Goal: Navigation & Orientation: Find specific page/section

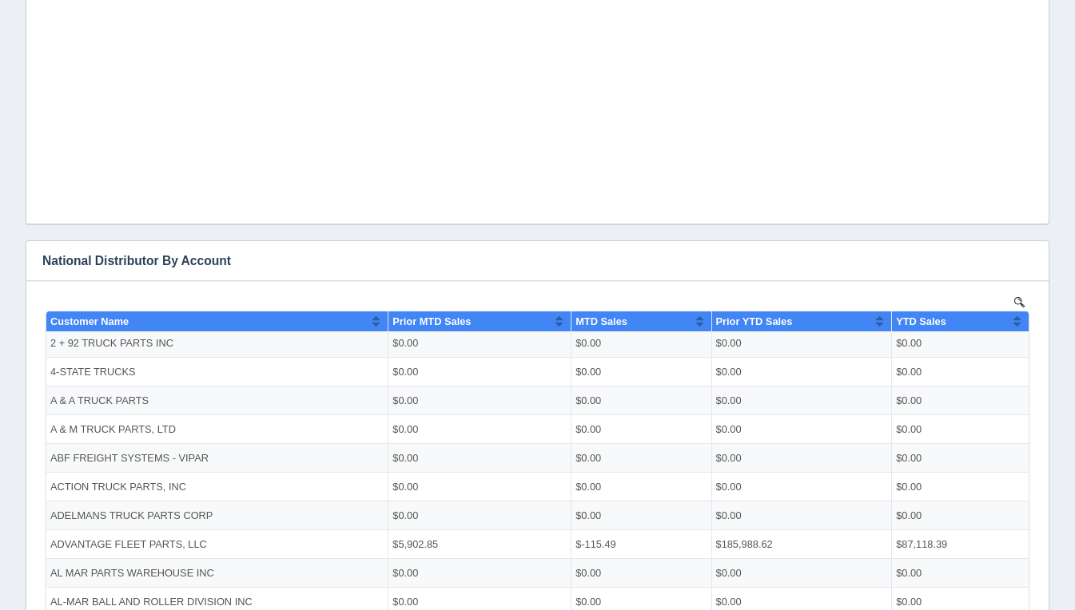
scroll to position [738, 0]
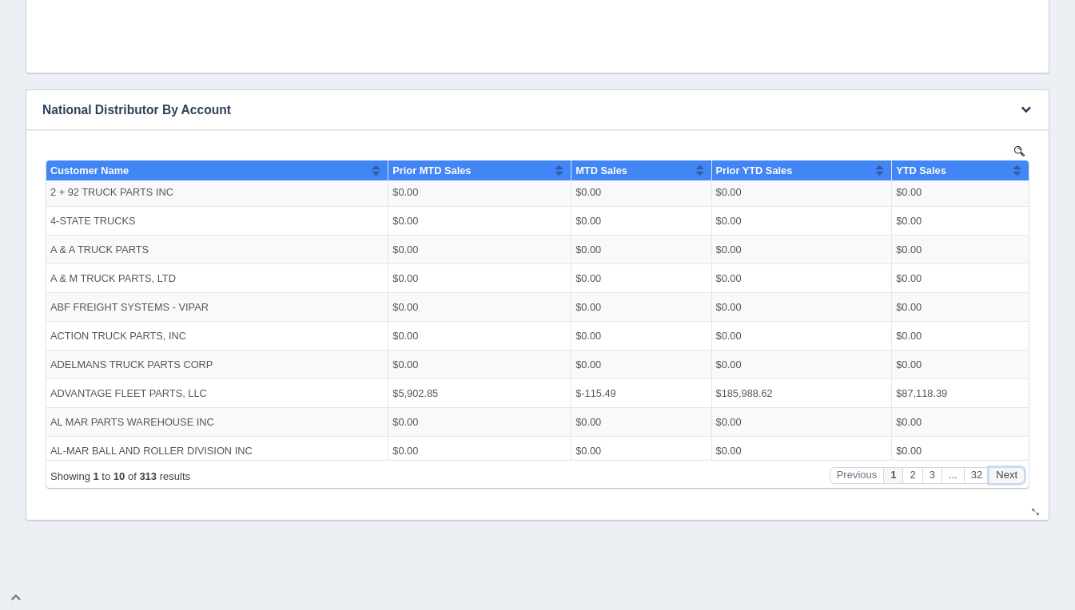
click at [1016, 478] on button "Next" at bounding box center [1006, 475] width 36 height 17
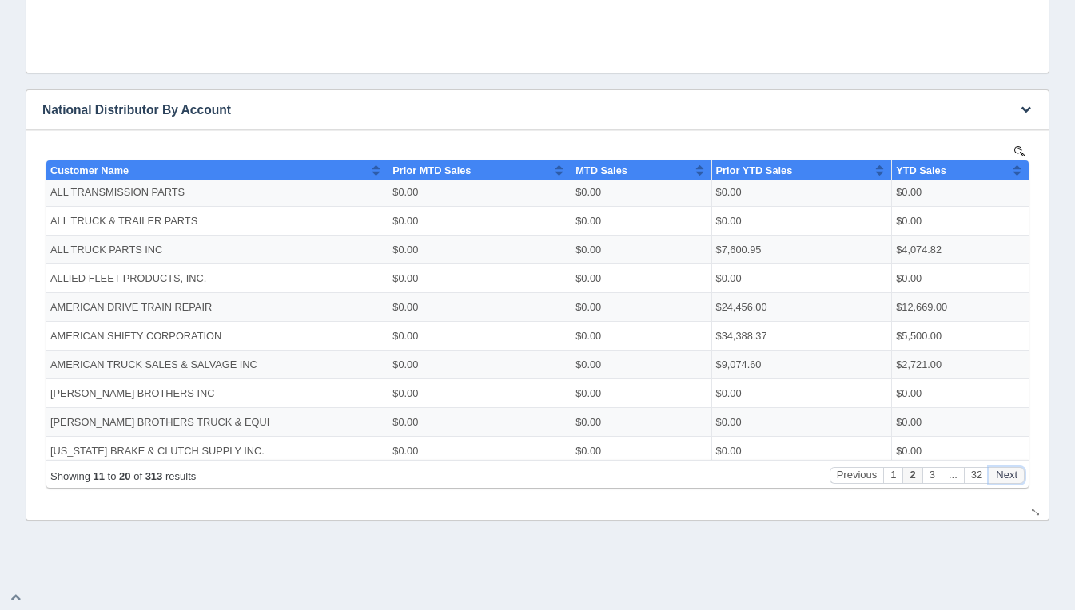
click at [1016, 478] on button "Next" at bounding box center [1006, 475] width 36 height 17
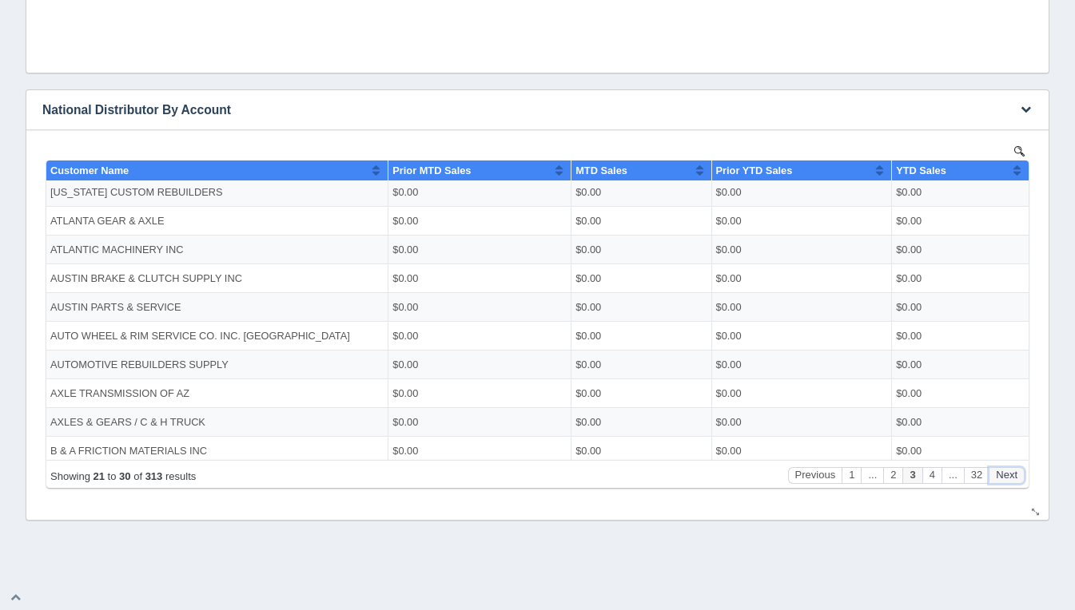
click at [1016, 478] on button "Next" at bounding box center [1006, 475] width 36 height 17
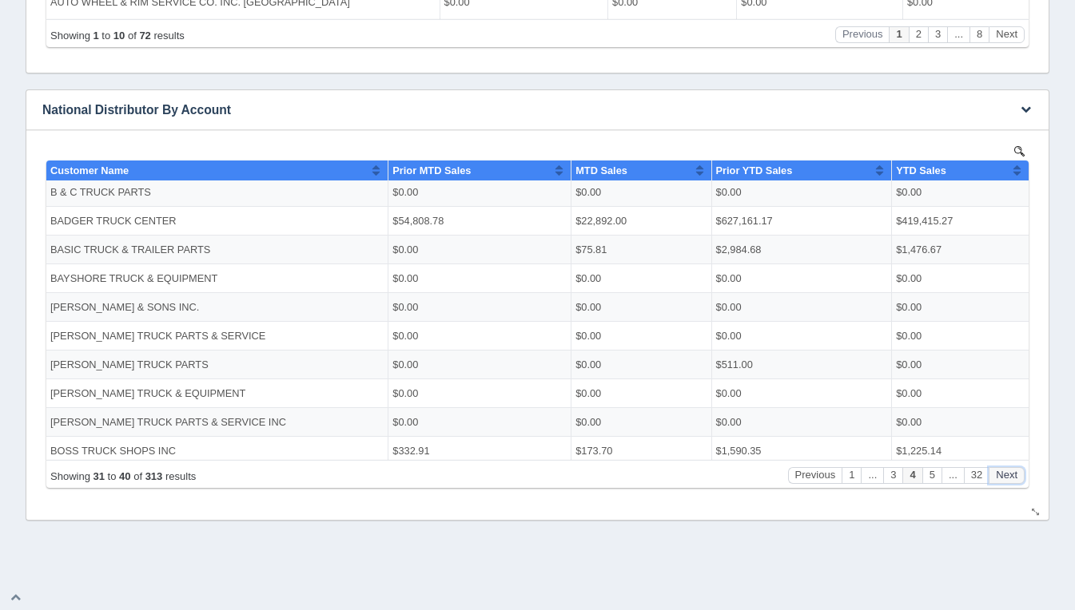
scroll to position [0, 0]
click at [1016, 478] on button "Next" at bounding box center [1006, 475] width 36 height 17
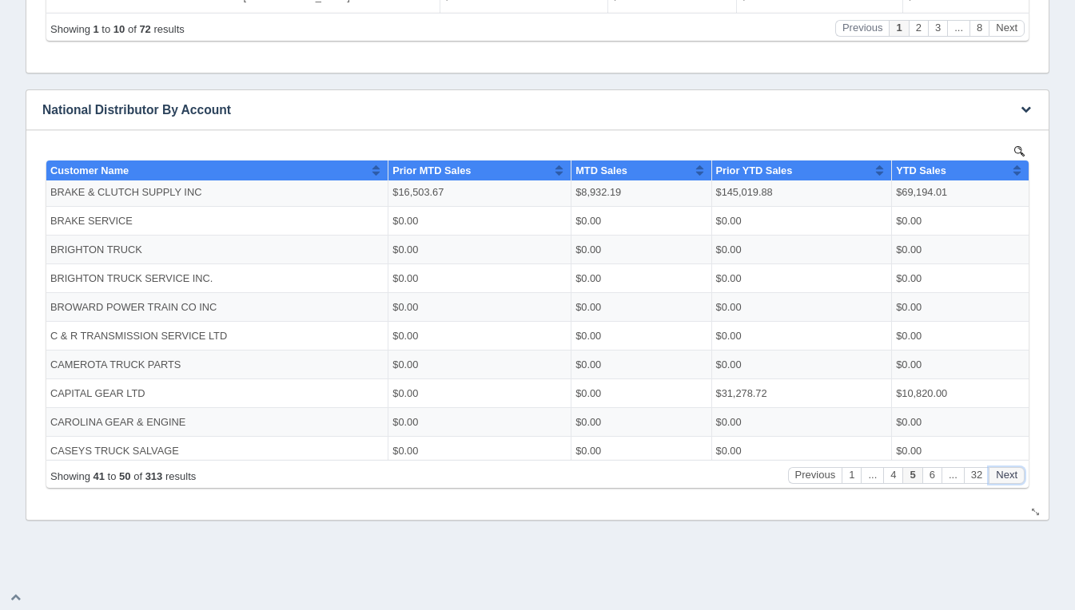
click at [1016, 478] on button "Next" at bounding box center [1006, 475] width 36 height 17
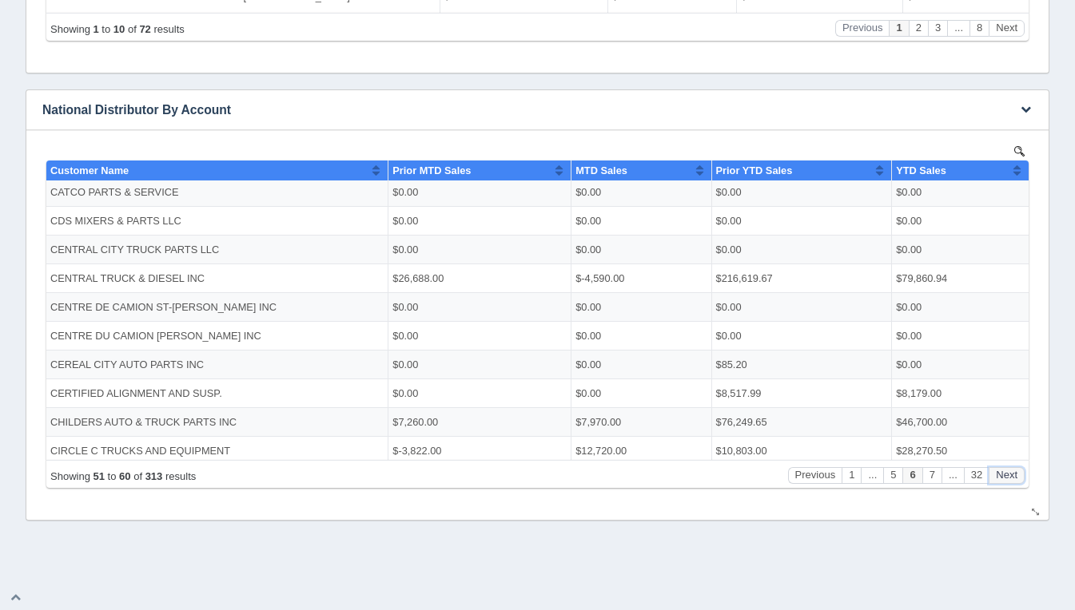
click at [1016, 478] on button "Next" at bounding box center [1006, 475] width 36 height 17
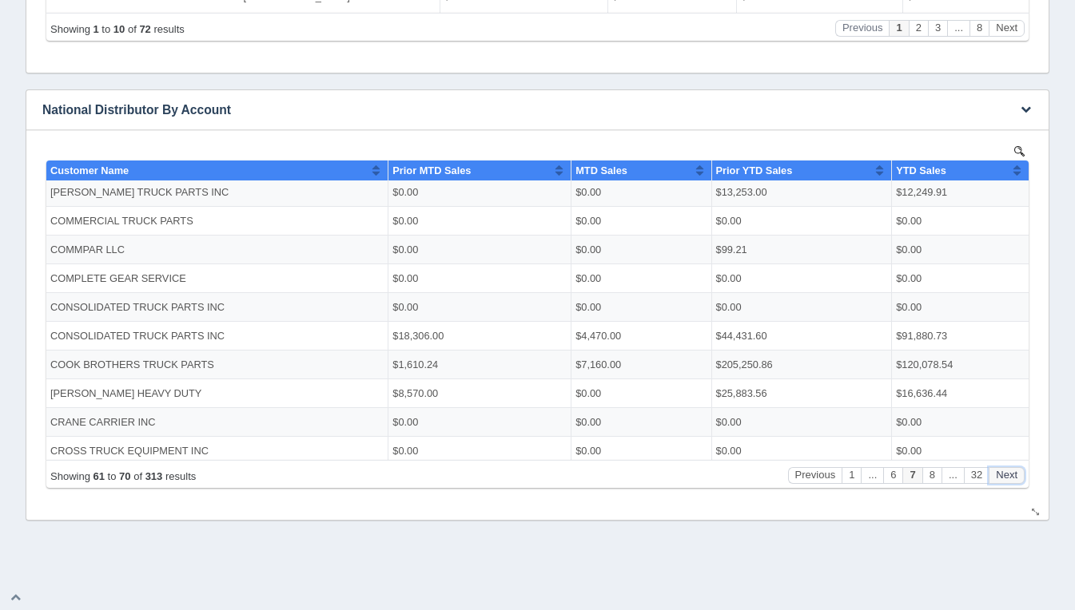
click at [1016, 478] on button "Next" at bounding box center [1006, 475] width 36 height 17
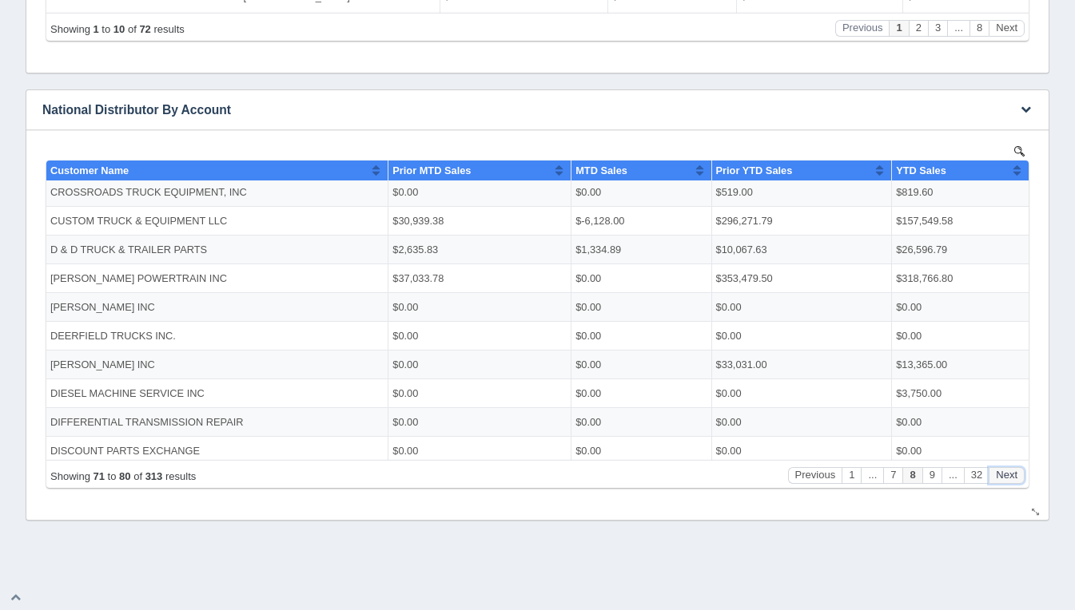
click at [1016, 478] on button "Next" at bounding box center [1006, 475] width 36 height 17
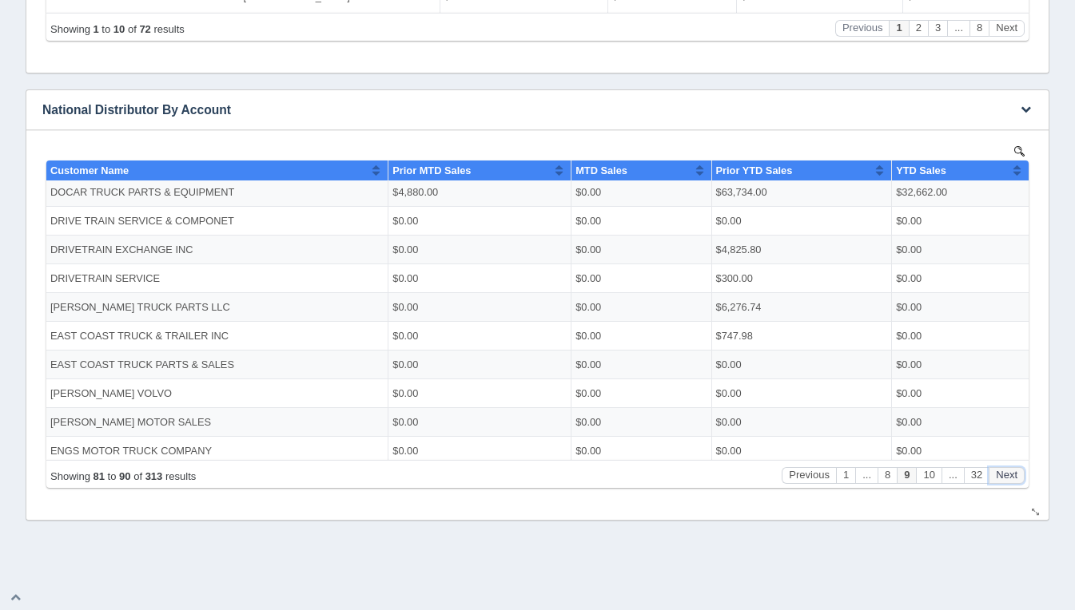
click at [1016, 478] on button "Next" at bounding box center [1006, 475] width 36 height 17
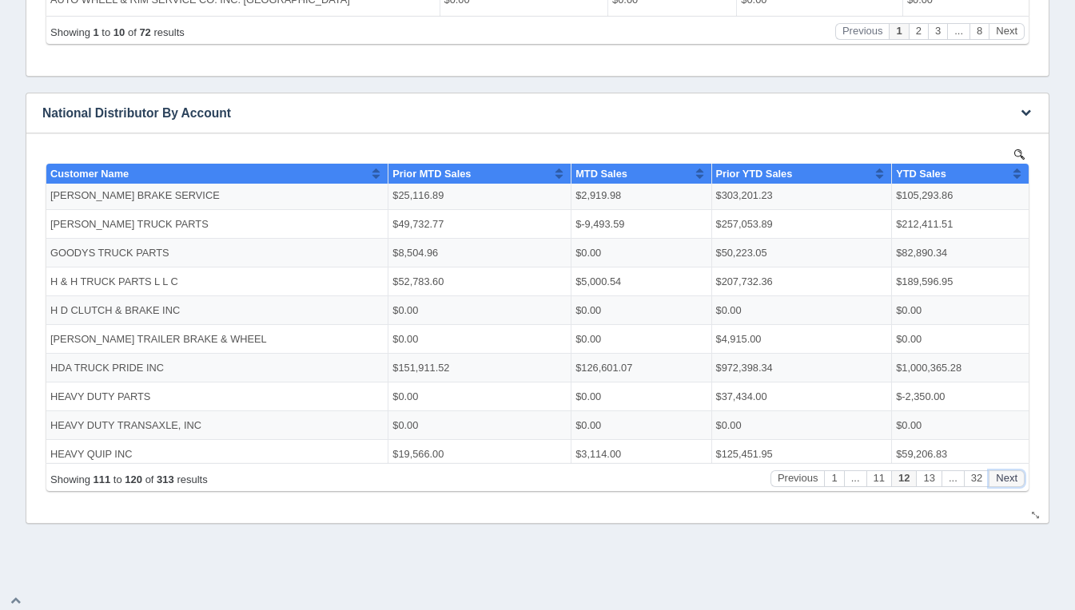
scroll to position [733, 0]
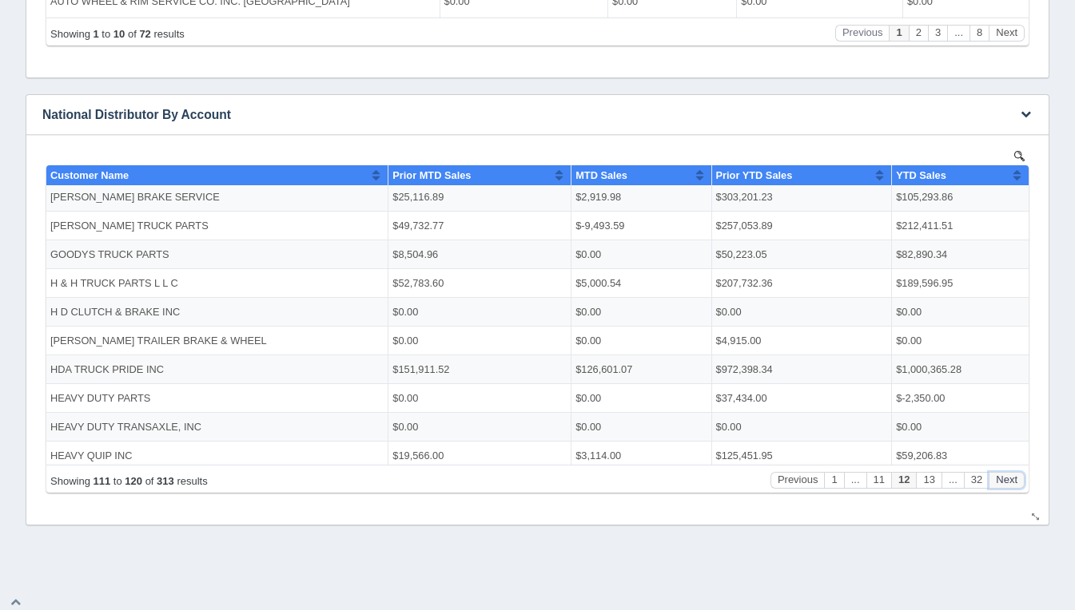
click at [1000, 483] on button "Next" at bounding box center [1006, 479] width 36 height 17
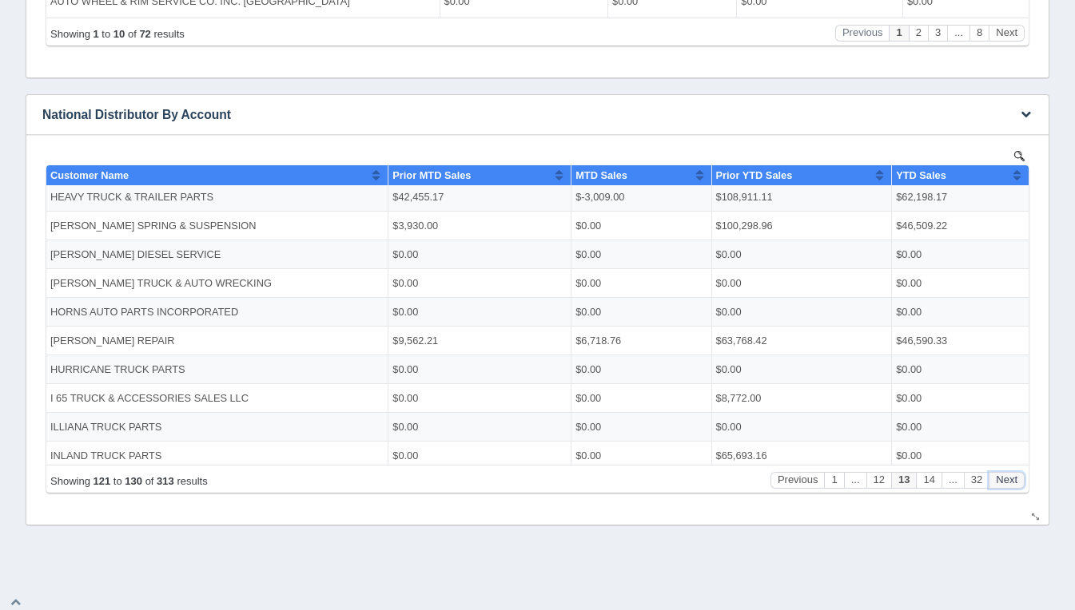
click at [1000, 483] on button "Next" at bounding box center [1006, 479] width 36 height 17
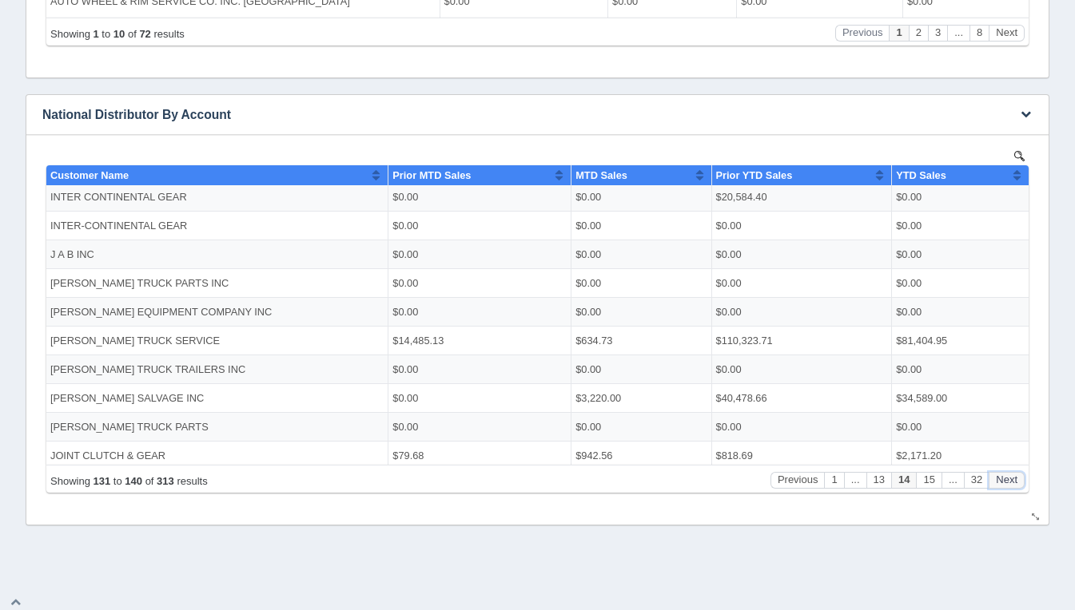
click at [1000, 483] on button "Next" at bounding box center [1006, 479] width 36 height 17
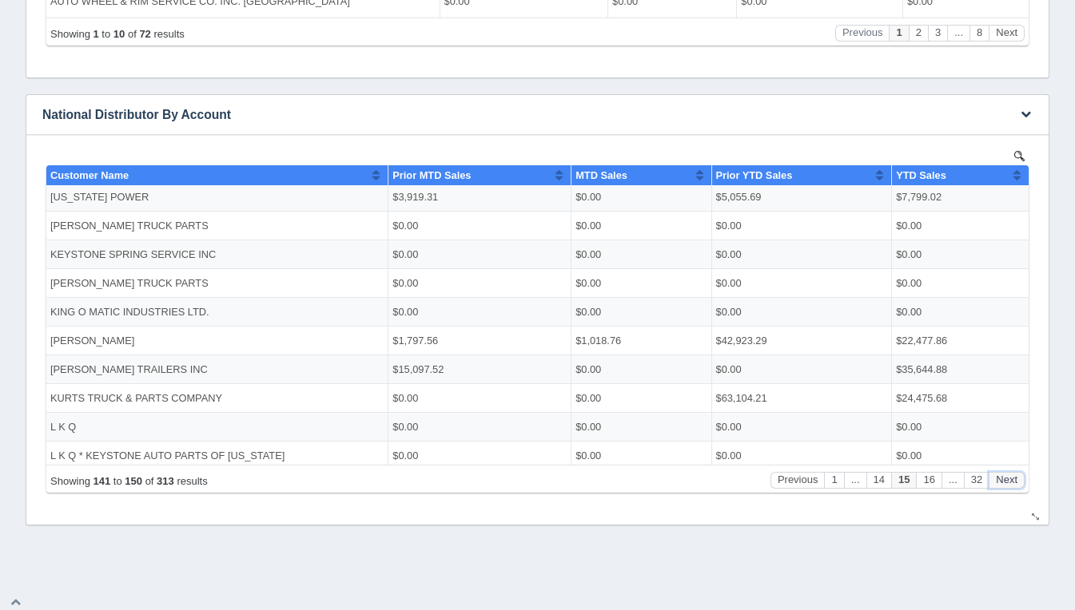
click at [1000, 483] on button "Next" at bounding box center [1006, 479] width 36 height 17
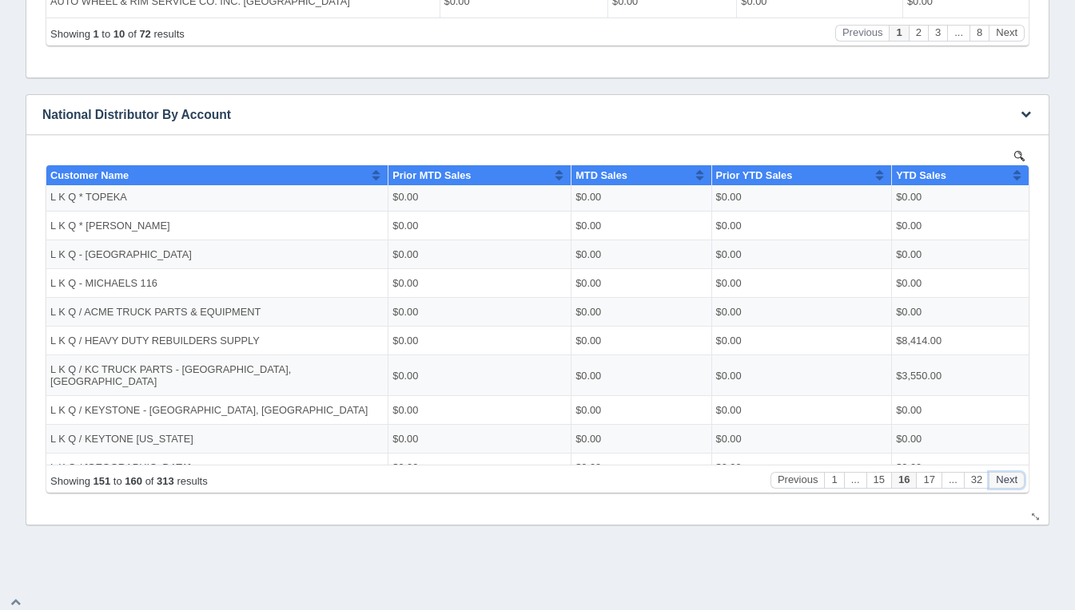
click at [1000, 483] on button "Next" at bounding box center [1006, 479] width 36 height 17
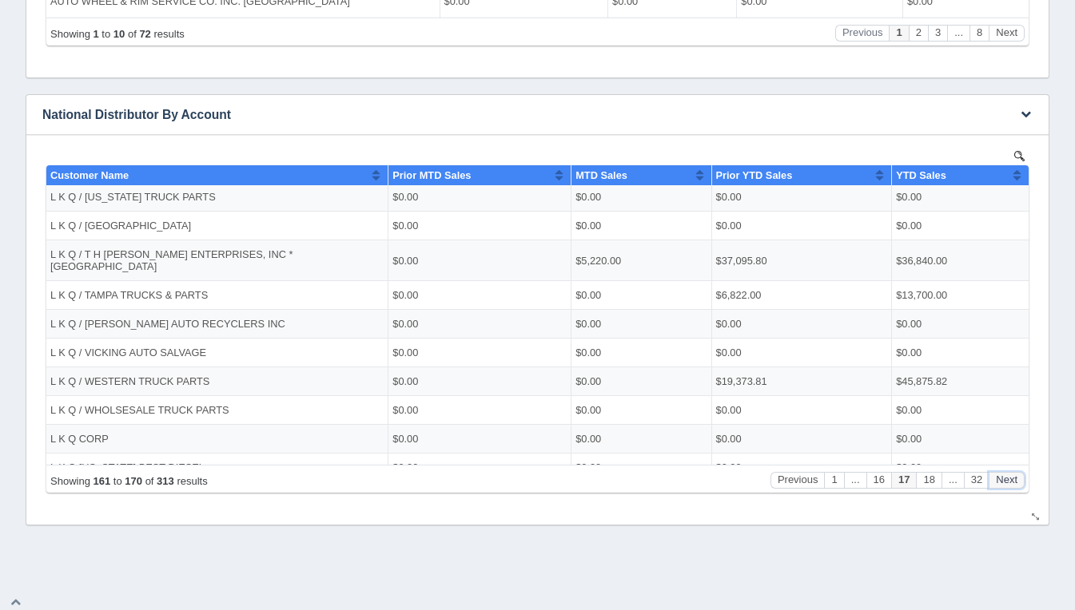
click at [1000, 483] on button "Next" at bounding box center [1006, 479] width 36 height 17
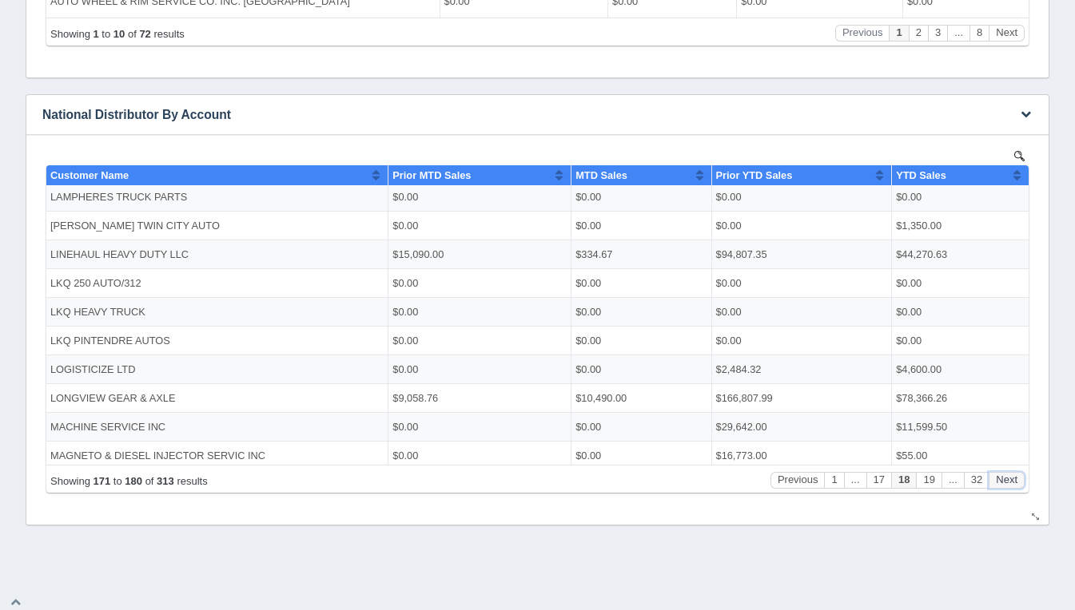
click at [1000, 483] on button "Next" at bounding box center [1006, 479] width 36 height 17
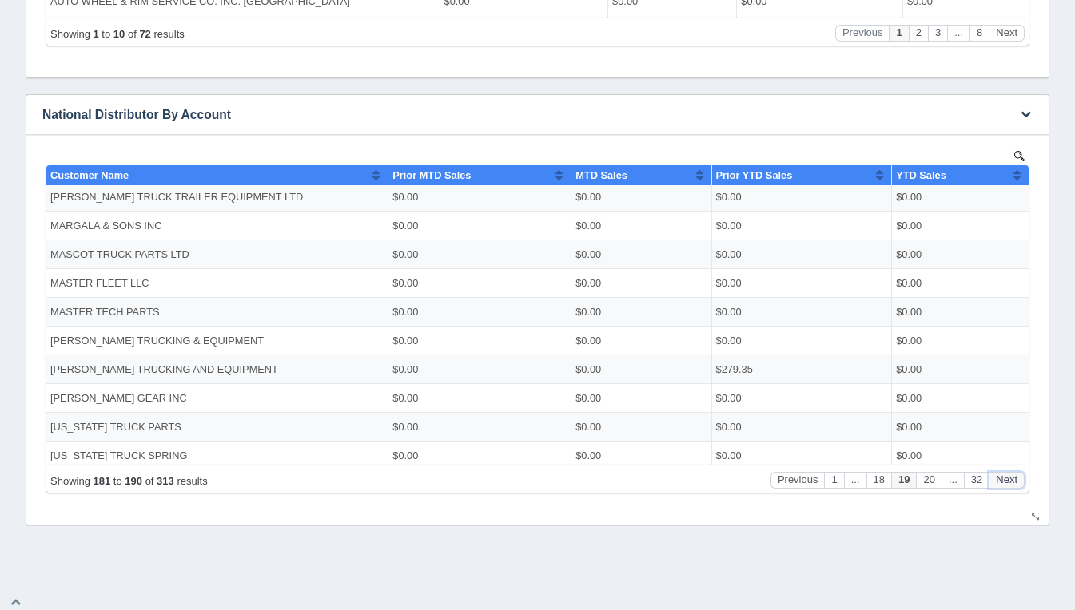
click at [1000, 483] on button "Next" at bounding box center [1006, 479] width 36 height 17
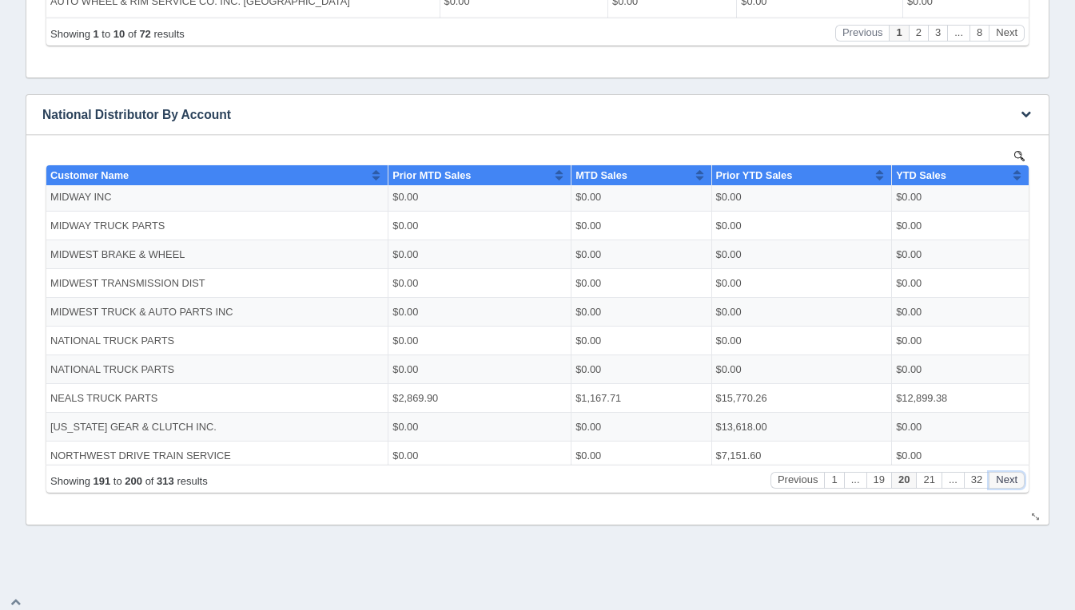
click at [1000, 483] on button "Next" at bounding box center [1006, 479] width 36 height 17
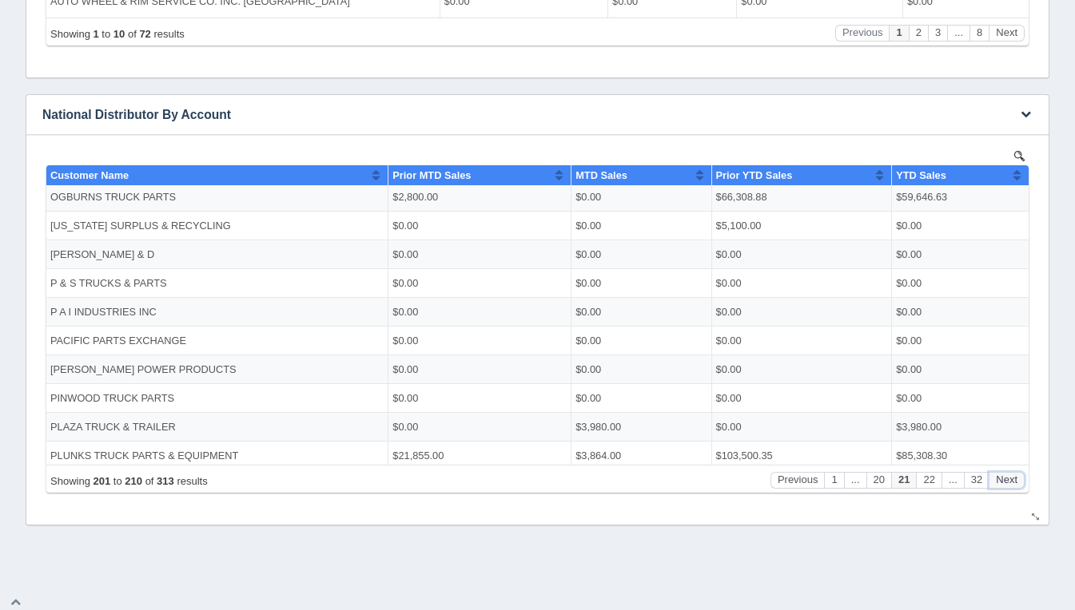
click at [1000, 483] on button "Next" at bounding box center [1006, 479] width 36 height 17
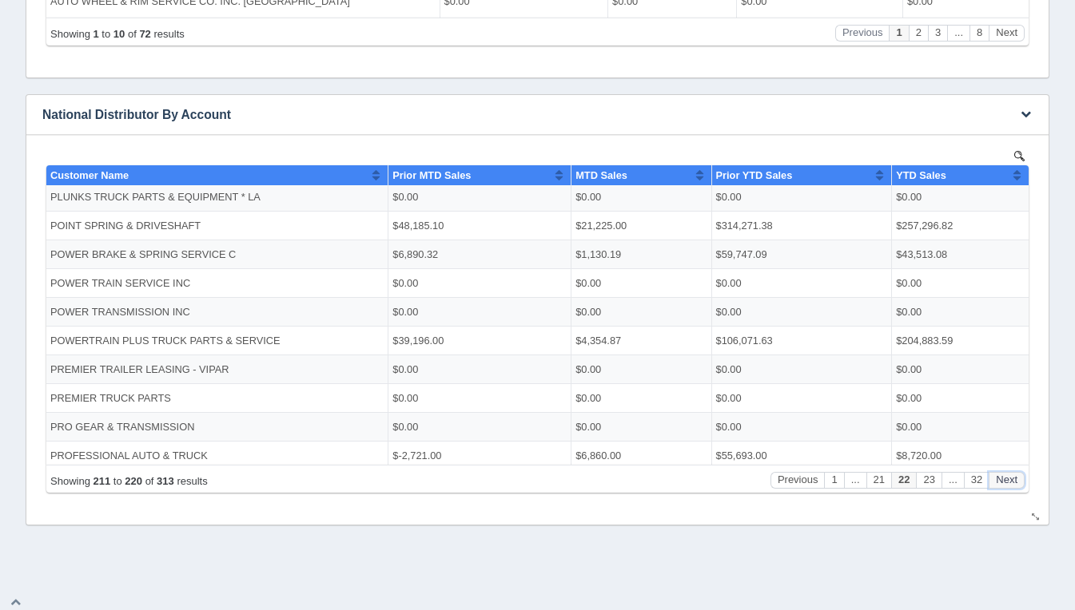
click at [1000, 483] on button "Next" at bounding box center [1006, 479] width 36 height 17
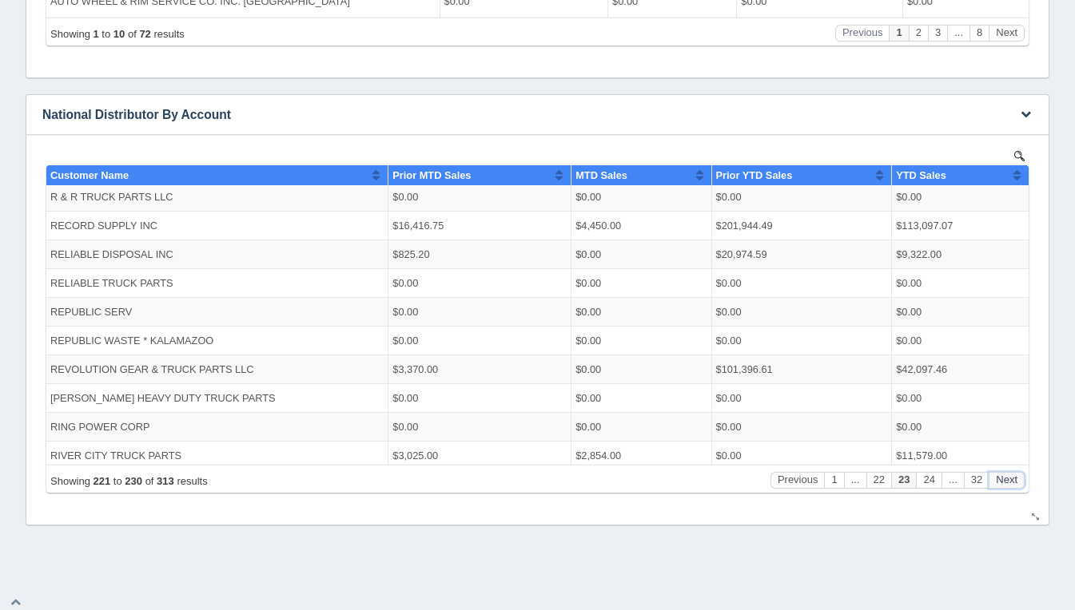
click at [1000, 483] on button "Next" at bounding box center [1006, 479] width 36 height 17
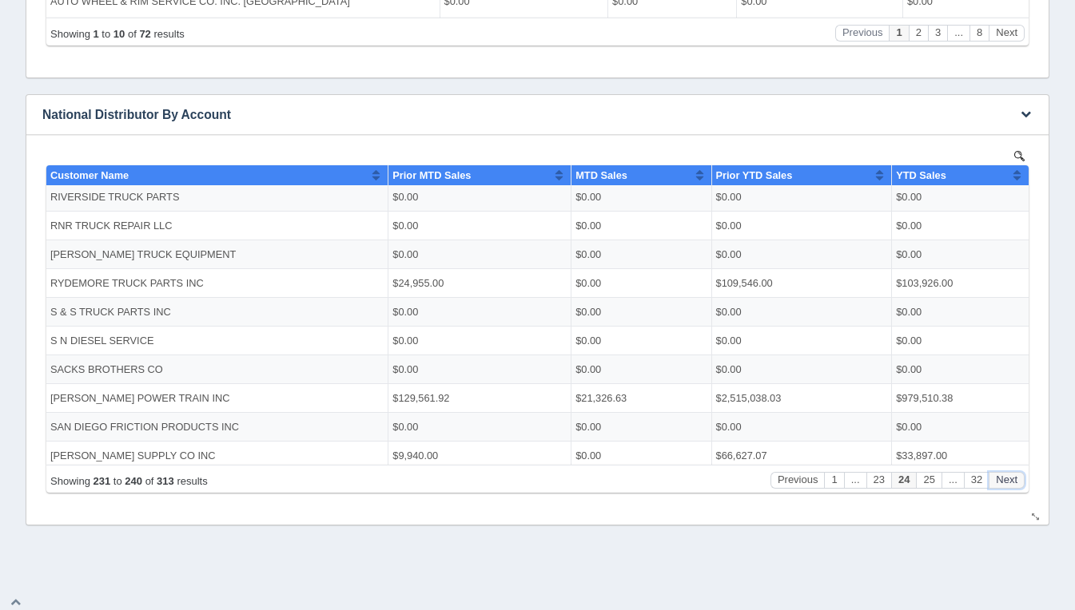
click at [1000, 483] on button "Next" at bounding box center [1006, 479] width 36 height 17
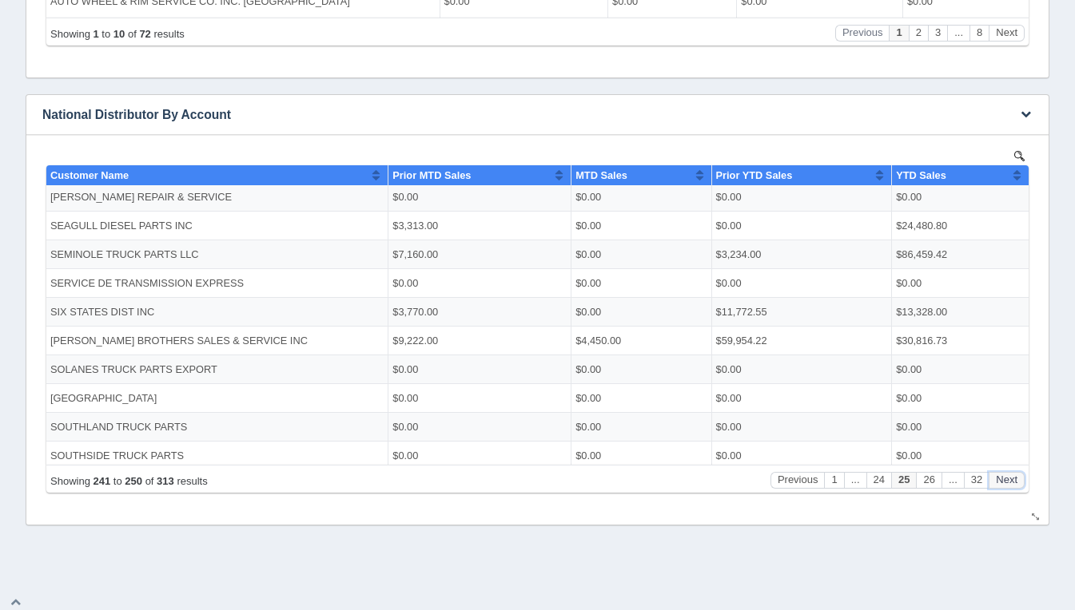
click at [1000, 483] on button "Next" at bounding box center [1006, 479] width 36 height 17
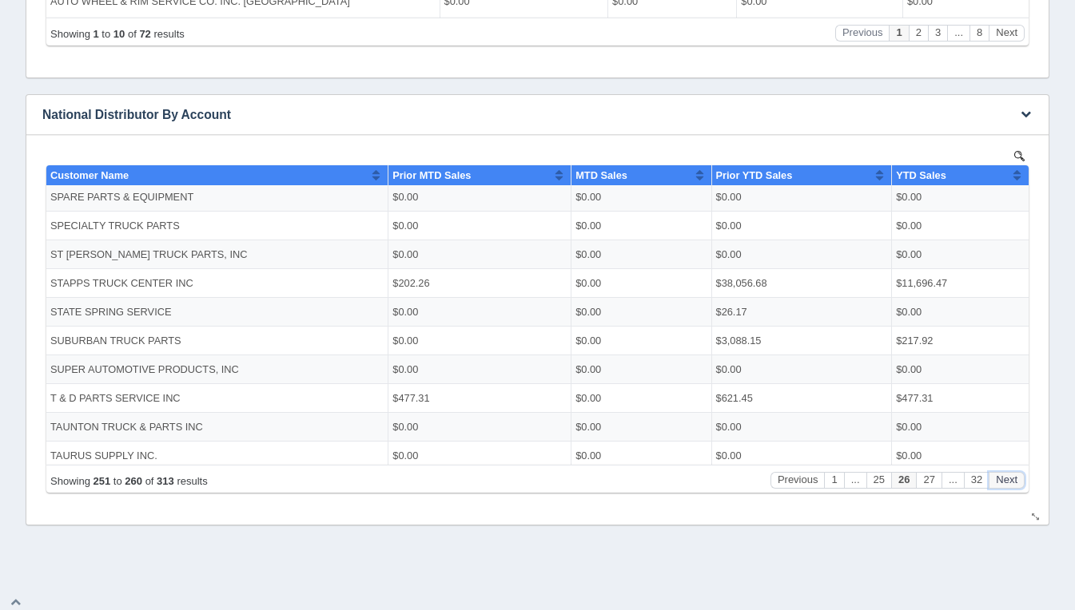
click at [1000, 483] on button "Next" at bounding box center [1006, 479] width 36 height 17
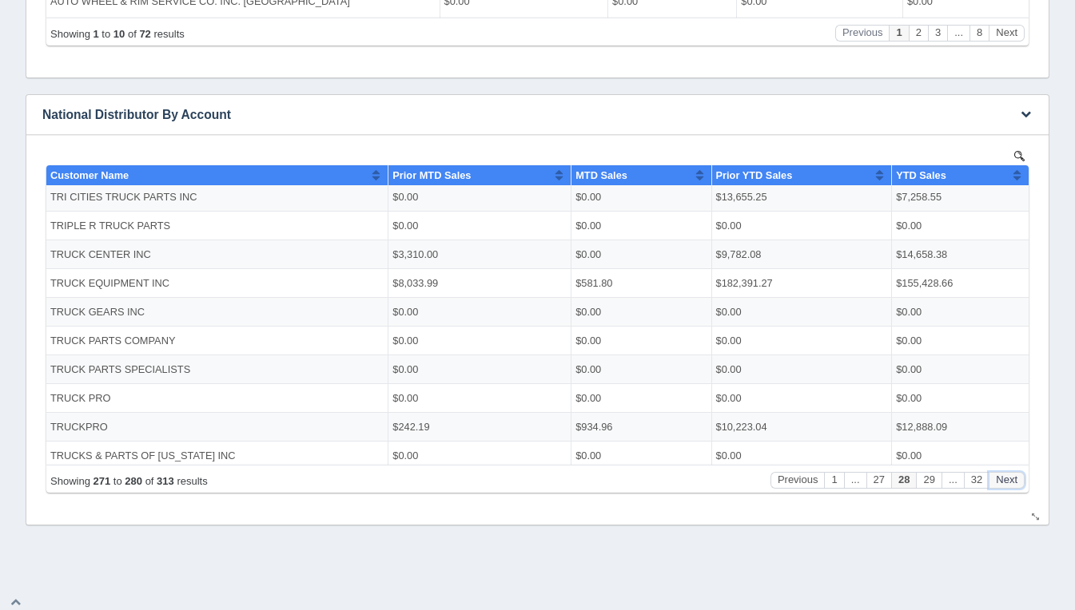
click at [1000, 483] on button "Next" at bounding box center [1006, 479] width 36 height 17
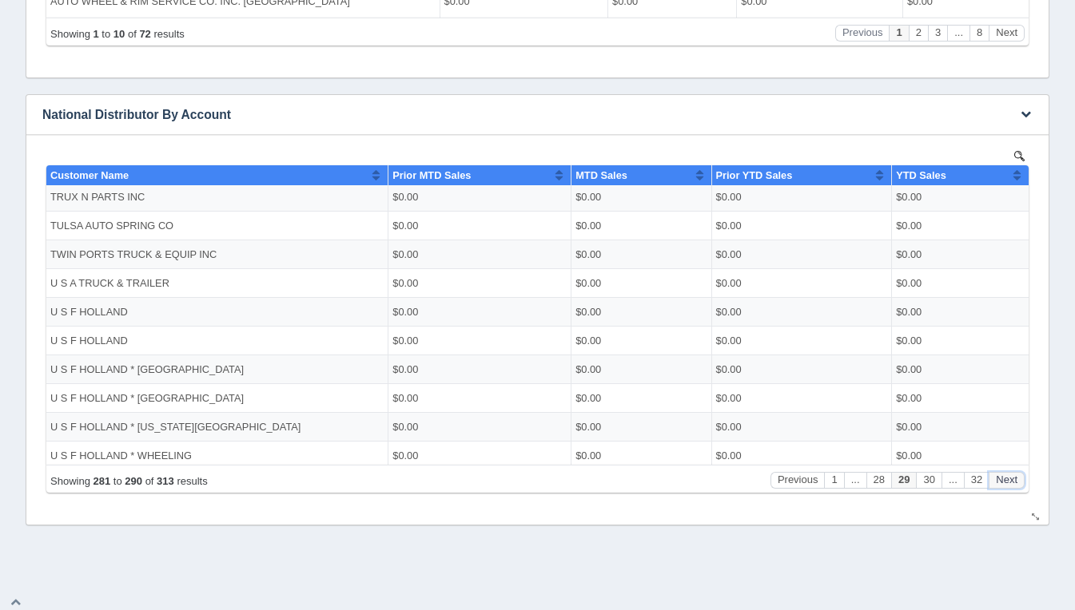
click at [1000, 483] on button "Next" at bounding box center [1006, 479] width 36 height 17
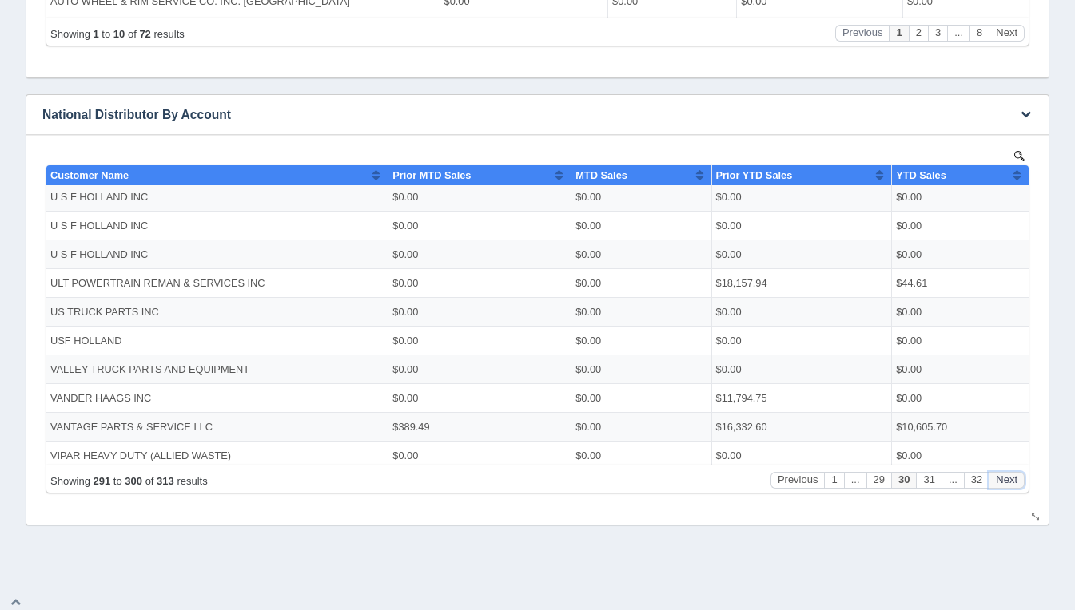
click at [1000, 483] on button "Next" at bounding box center [1006, 479] width 36 height 17
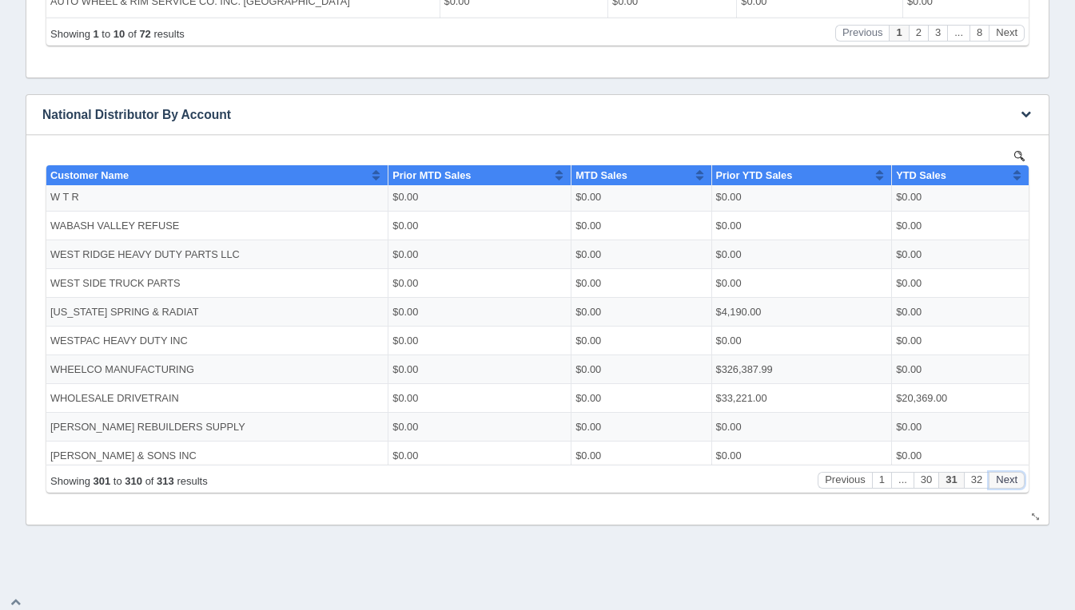
click at [1000, 483] on button "Next" at bounding box center [1006, 479] width 36 height 17
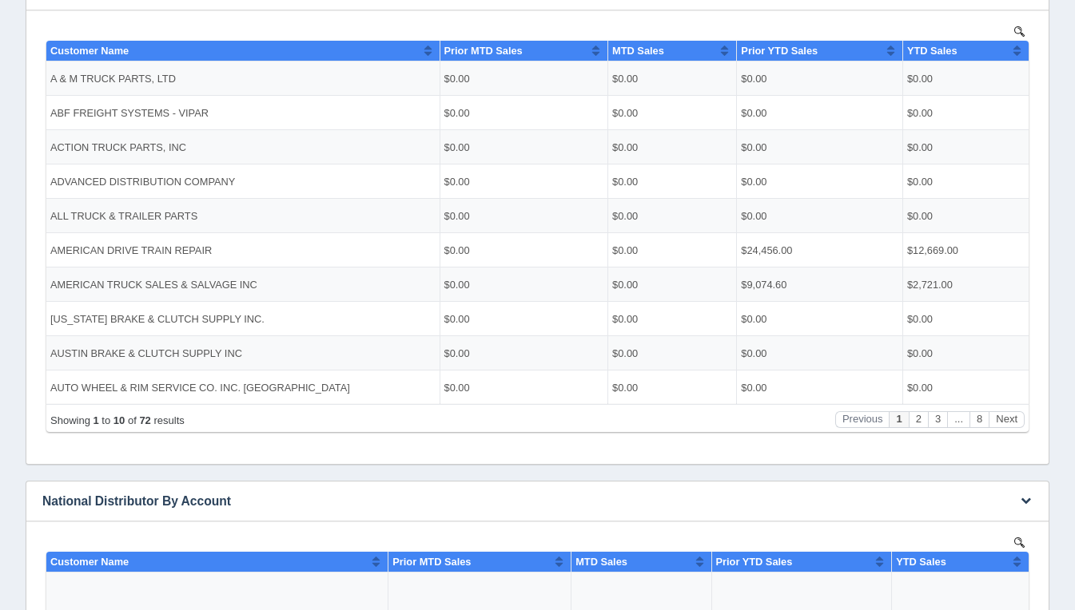
scroll to position [345, 0]
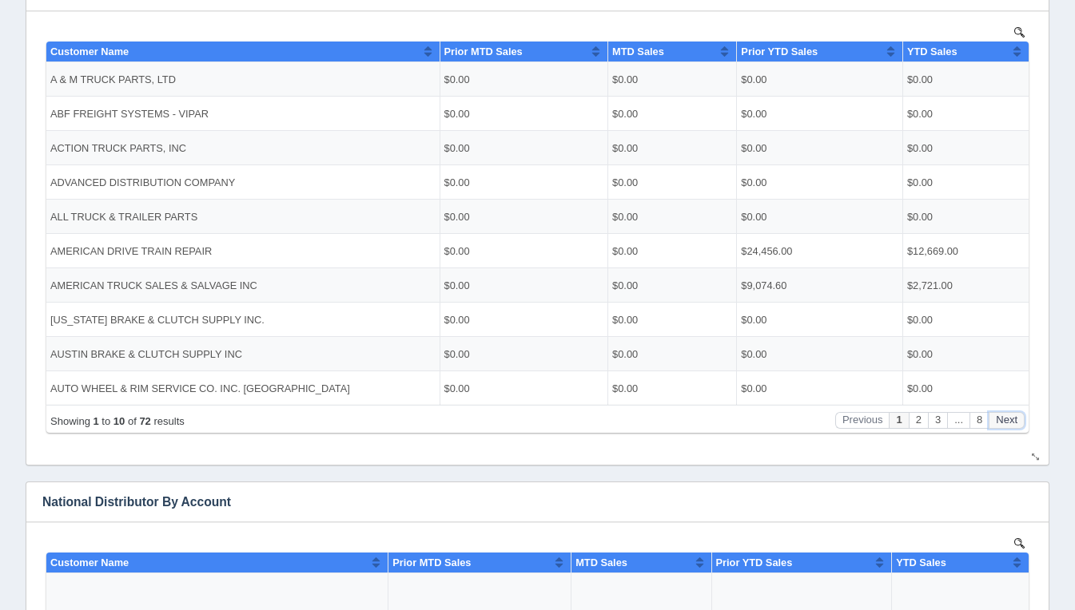
click at [1009, 423] on button "Next" at bounding box center [1006, 420] width 36 height 17
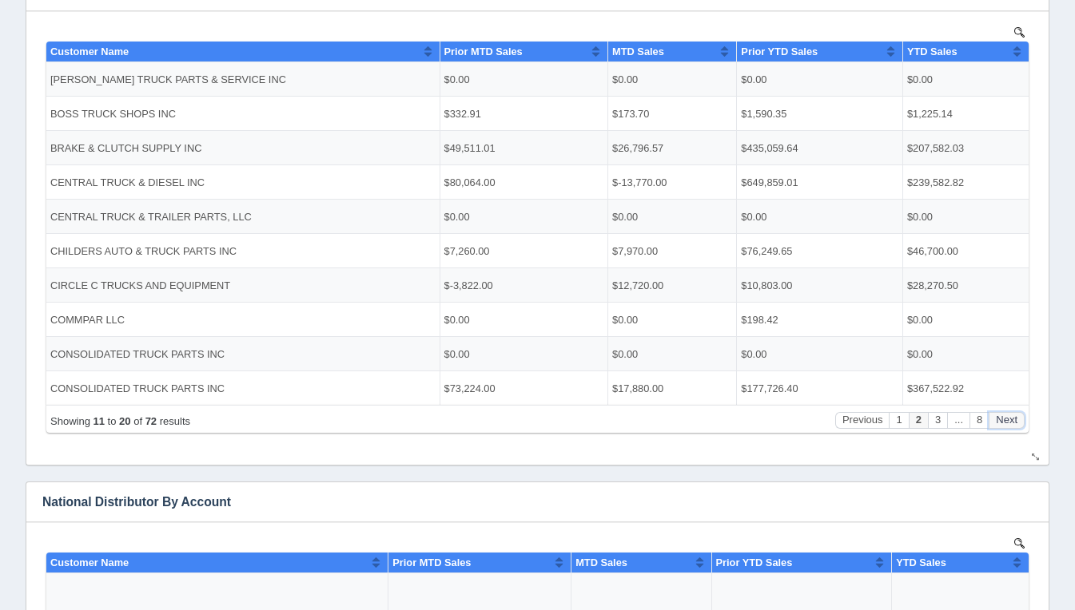
click at [1009, 423] on button "Next" at bounding box center [1006, 420] width 36 height 17
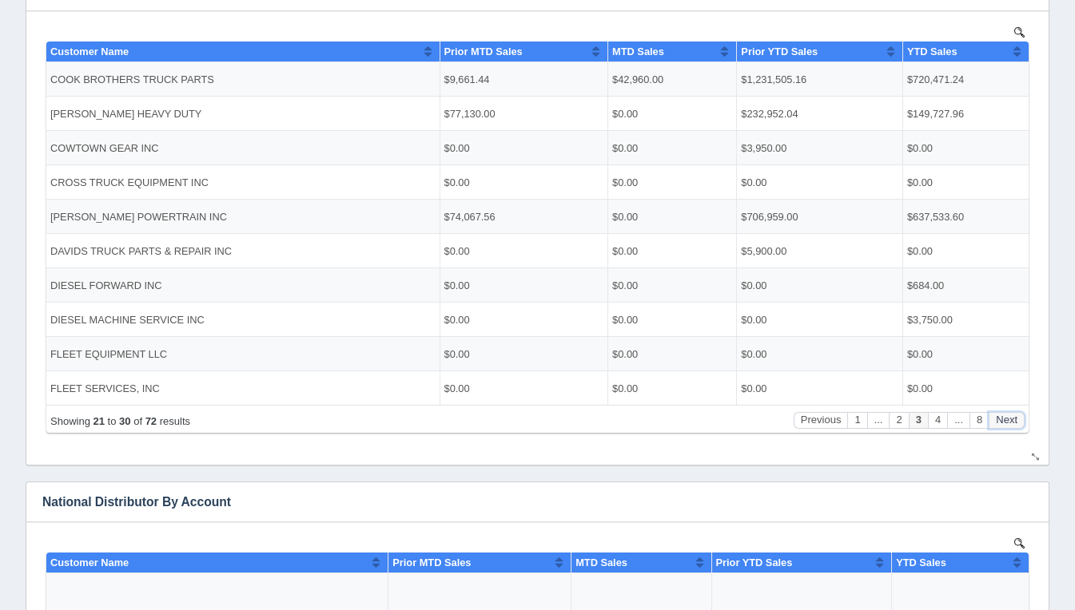
click at [1009, 423] on button "Next" at bounding box center [1006, 420] width 36 height 17
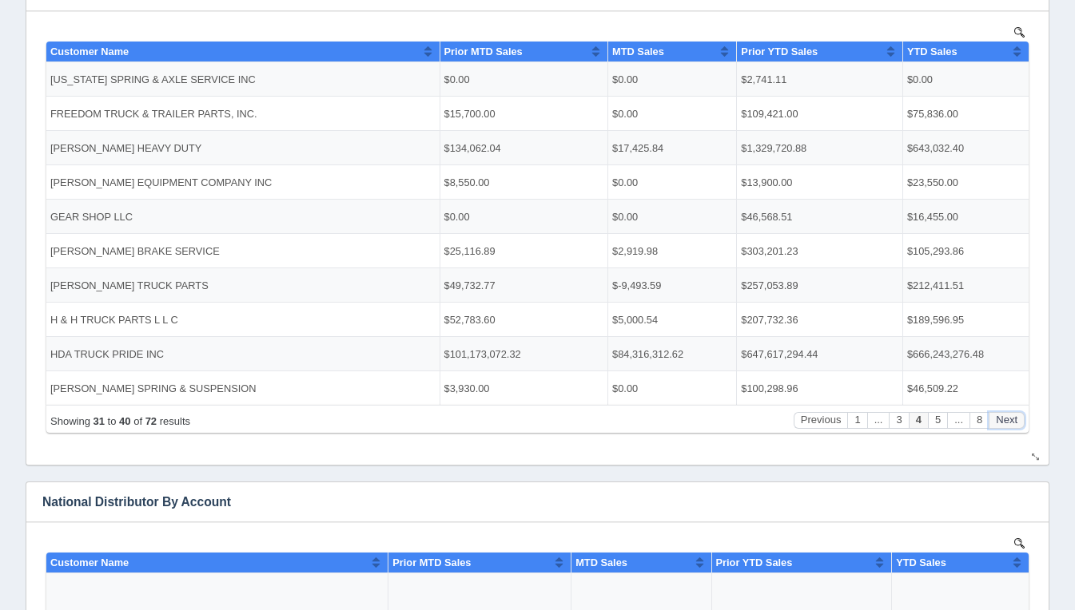
click at [1009, 423] on button "Next" at bounding box center [1006, 420] width 36 height 17
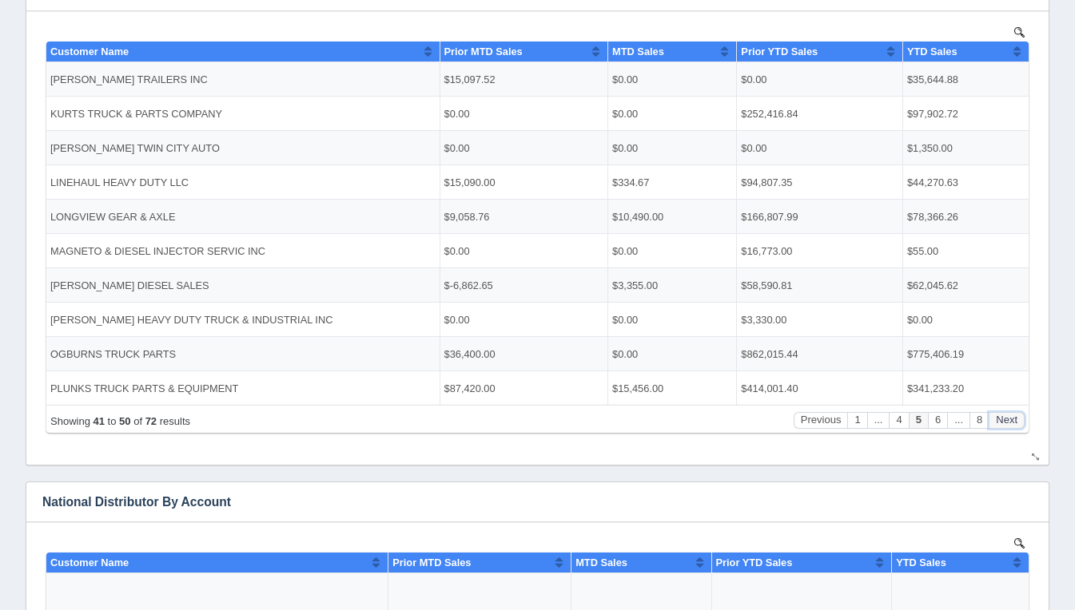
click at [1009, 423] on button "Next" at bounding box center [1006, 420] width 36 height 17
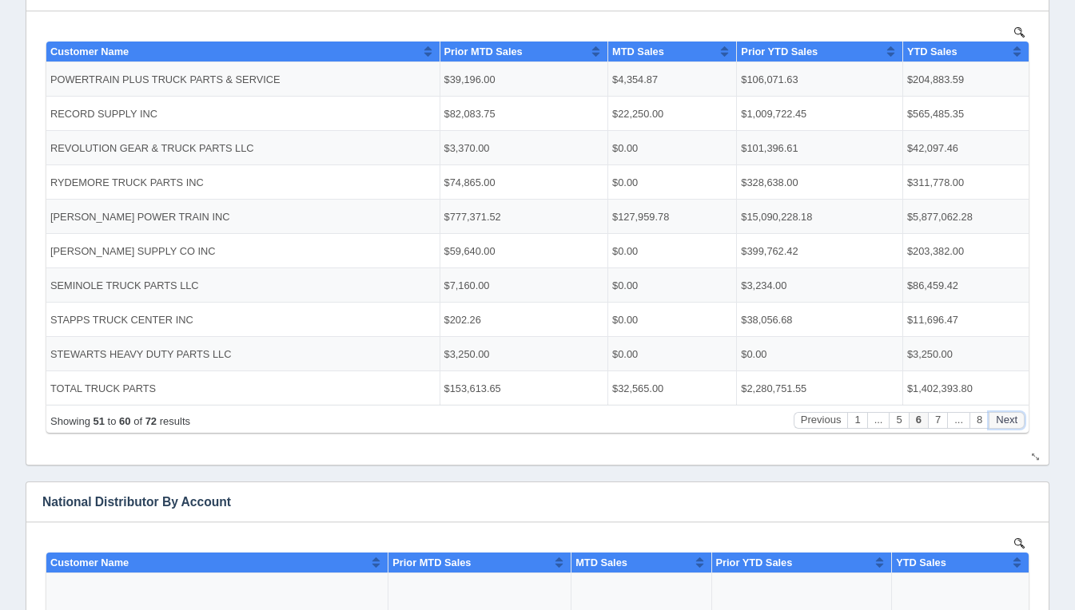
click at [1009, 423] on button "Next" at bounding box center [1006, 420] width 36 height 17
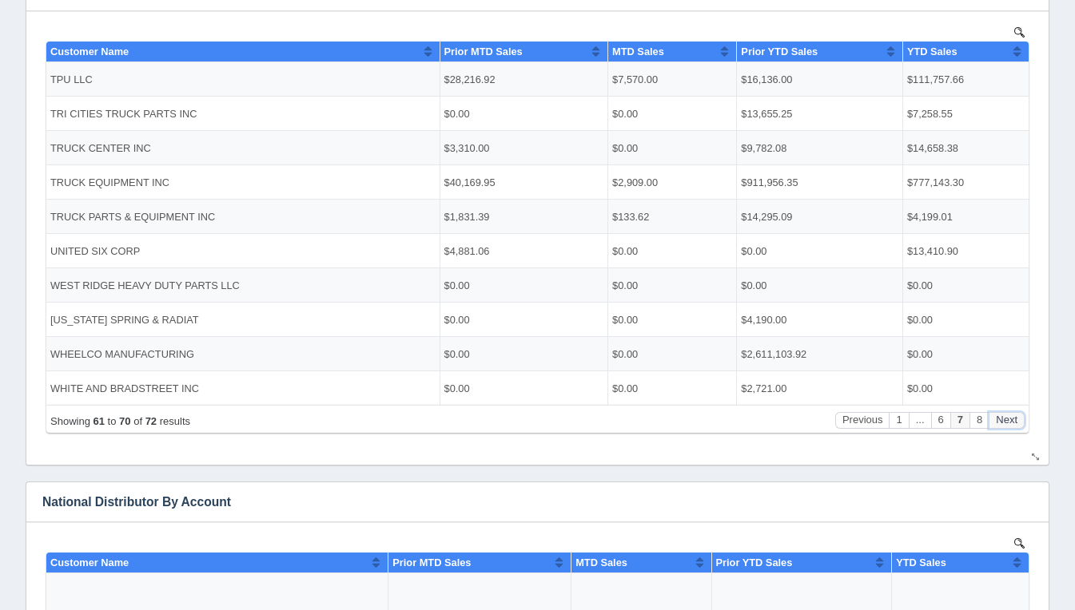
click at [1009, 423] on button "Next" at bounding box center [1006, 420] width 36 height 17
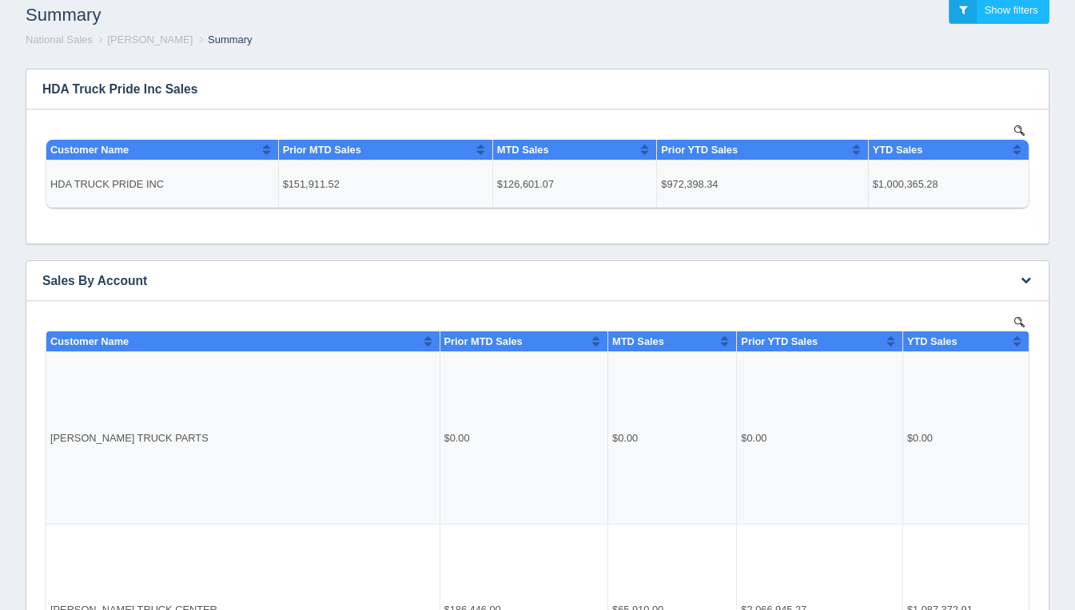
scroll to position [0, 0]
